Goal: Navigation & Orientation: Find specific page/section

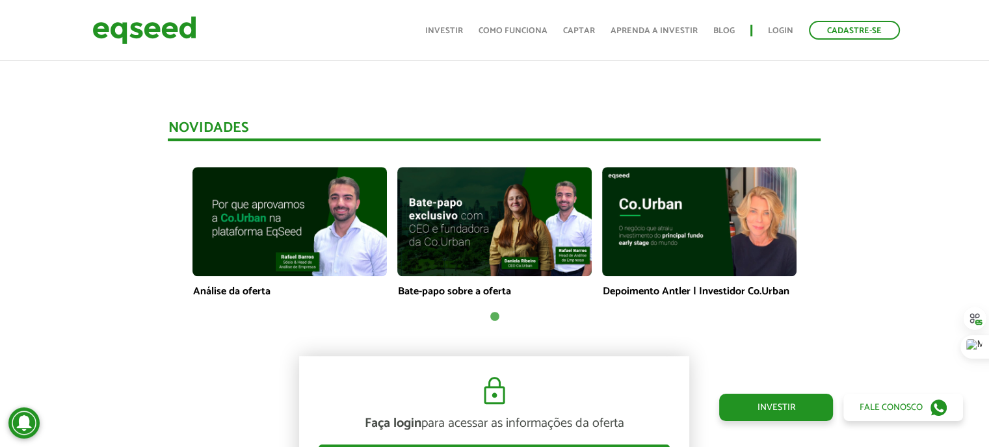
scroll to position [975, 0]
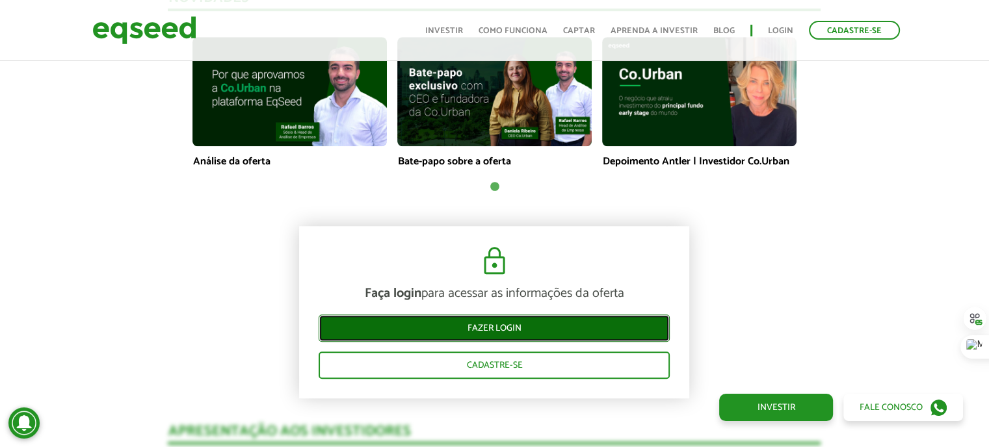
click at [436, 325] on link "Fazer login" at bounding box center [494, 328] width 351 height 27
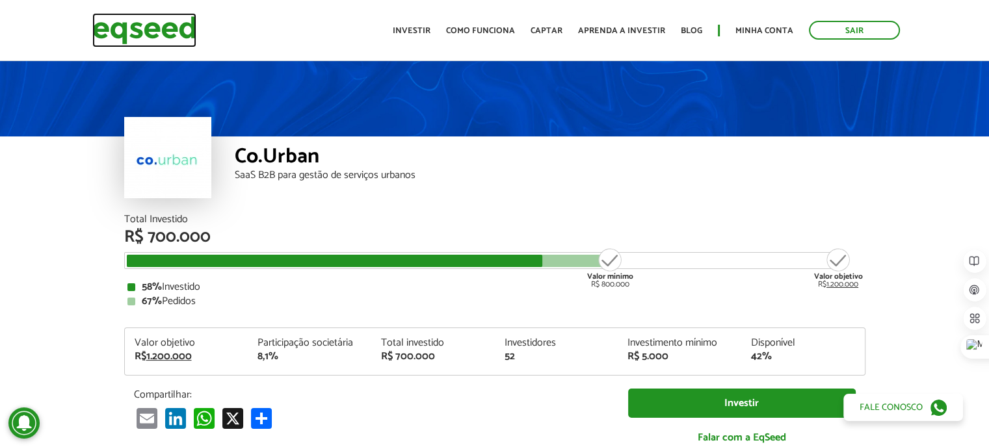
click at [114, 28] on img at bounding box center [144, 30] width 104 height 34
